Goal: Task Accomplishment & Management: Manage account settings

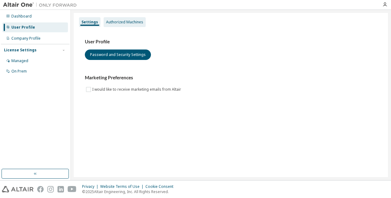
click at [116, 23] on div "Authorized Machines" at bounding box center [124, 22] width 37 height 5
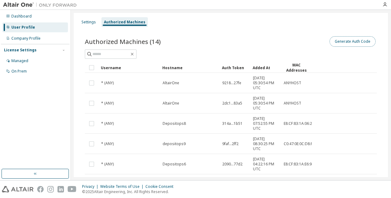
click at [336, 41] on button "Generate Auth Code" at bounding box center [352, 41] width 46 height 10
